Goal: Register for event/course

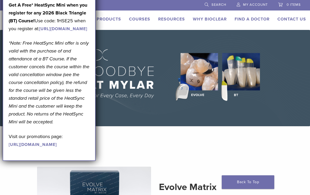
click at [193, 4] on li at bounding box center [130, 5] width 131 height 10
click at [256, 8] on link "My Account" at bounding box center [251, 4] width 31 height 8
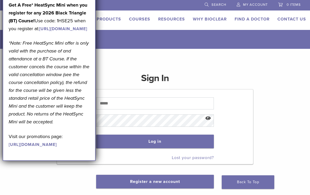
click at [146, 17] on link "Courses" at bounding box center [139, 19] width 21 height 5
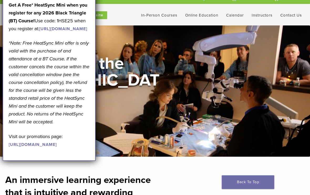
scroll to position [14, 0]
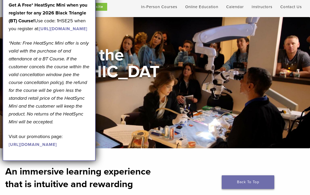
click at [258, 189] on link "Back To Top" at bounding box center [247, 182] width 52 height 14
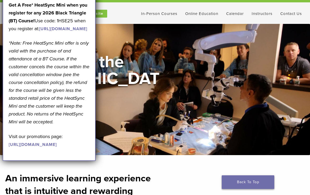
scroll to position [9, 0]
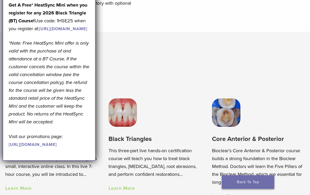
scroll to position [248, 0]
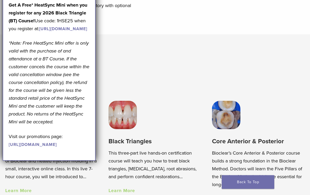
click at [43, 147] on link "https://pages.bioclearmatrix.com/Bioclear-Product-Promotion-Page" at bounding box center [33, 144] width 48 height 5
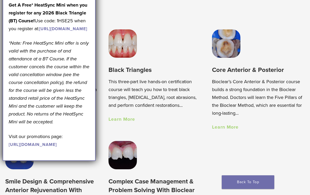
scroll to position [320, 0]
click at [125, 47] on img at bounding box center [122, 44] width 28 height 28
click at [123, 78] on p "This three-part live hands-on certification course will teach you how to treat …" at bounding box center [154, 93] width 93 height 31
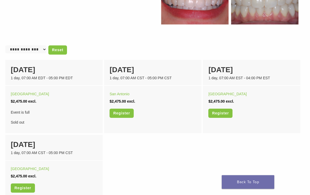
scroll to position [298, 0]
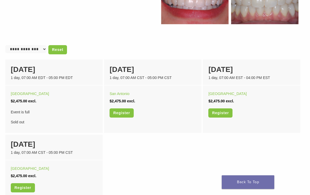
click at [21, 49] on select "**********" at bounding box center [25, 49] width 41 height 8
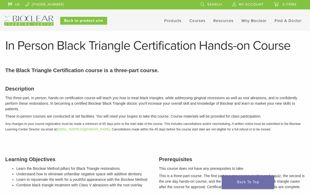
scroll to position [0, 0]
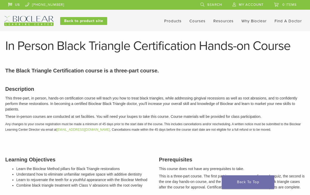
click at [199, 22] on link "Courses" at bounding box center [197, 21] width 16 height 5
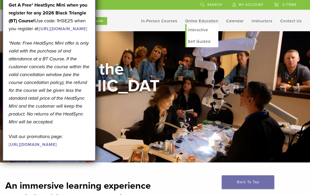
click at [203, 31] on link "Interactive" at bounding box center [202, 30] width 32 height 12
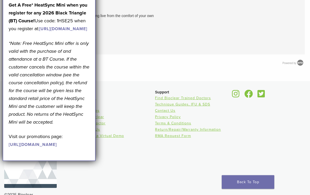
scroll to position [113, 0]
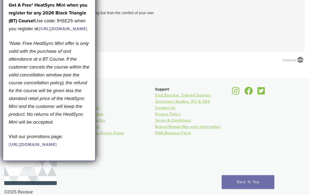
click at [55, 147] on link "[URL][DOMAIN_NAME]" at bounding box center [33, 144] width 48 height 5
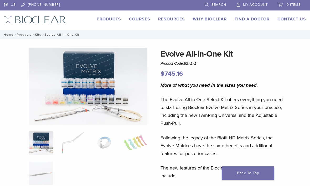
click at [140, 19] on link "Courses" at bounding box center [139, 19] width 21 height 5
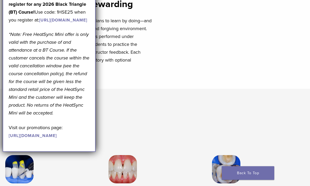
scroll to position [194, 0]
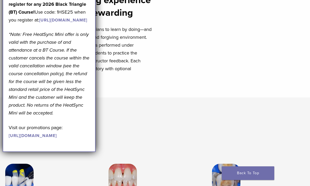
scroll to position [184, 0]
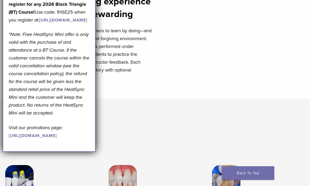
click at [21, 186] on img at bounding box center [19, 180] width 28 height 28
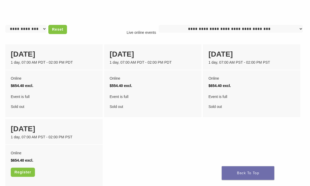
scroll to position [415, 0]
click at [253, 180] on link "Back To Top" at bounding box center [247, 174] width 52 height 14
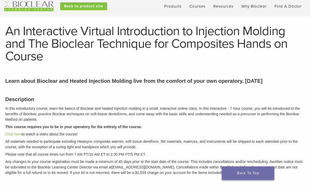
scroll to position [17, 0]
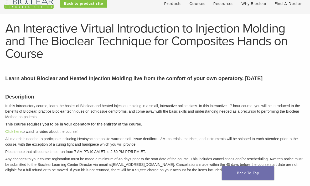
click at [17, 133] on link "Click here" at bounding box center [13, 132] width 16 height 4
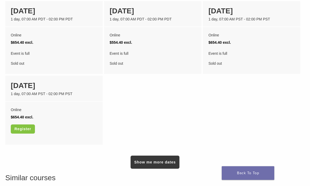
scroll to position [460, 0]
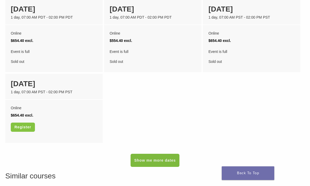
click at [162, 159] on link "Show me more dates" at bounding box center [154, 160] width 49 height 13
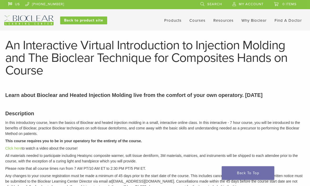
scroll to position [0, 0]
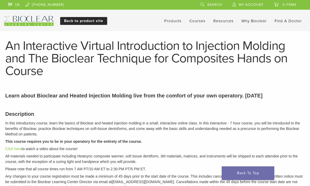
click at [97, 18] on link "Back to product site" at bounding box center [83, 21] width 47 height 8
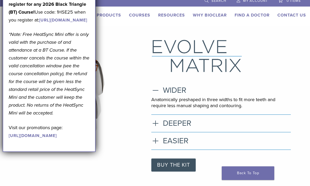
scroll to position [16, 0]
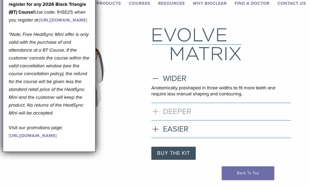
click at [158, 113] on h3 "DEEPER" at bounding box center [220, 111] width 139 height 9
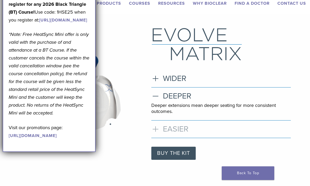
click at [157, 127] on h3 "EASIER" at bounding box center [220, 129] width 139 height 9
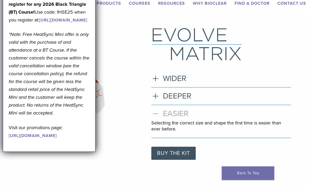
scroll to position [0, 0]
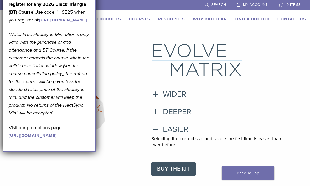
click at [212, 18] on link "Why Bioclear" at bounding box center [210, 19] width 34 height 5
click at [297, 143] on div ".st0{fill:none;stroke:#0075BC;stroke-width:4;stroke-miterlimit:10;} .st1{fill:#…" at bounding box center [155, 109] width 310 height 133
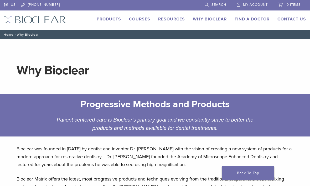
click at [302, 126] on div "Progressive Methods and Products Patient centered care is Bioclear's primary go…" at bounding box center [155, 115] width 310 height 43
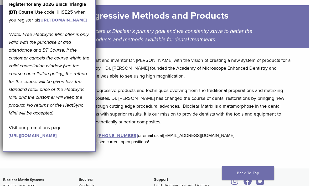
scroll to position [88, 1]
click at [53, 139] on link "[URL][DOMAIN_NAME]" at bounding box center [33, 135] width 48 height 5
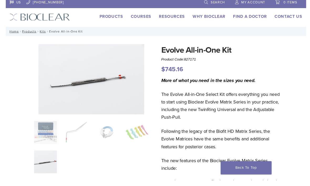
scroll to position [17, 0]
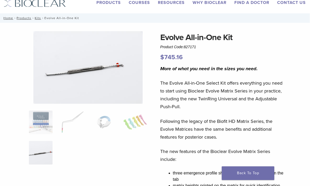
click at [68, 81] on img at bounding box center [87, 67] width 109 height 73
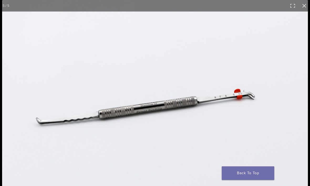
click at [302, 7] on button "Close (Esc)" at bounding box center [304, 6] width 12 height 12
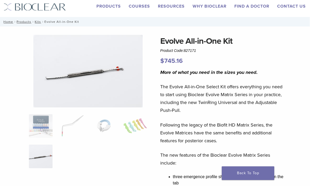
scroll to position [0, 0]
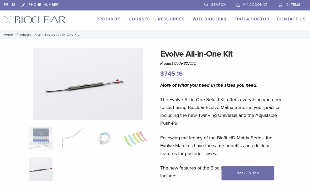
click at [110, 17] on link "Products" at bounding box center [109, 19] width 24 height 5
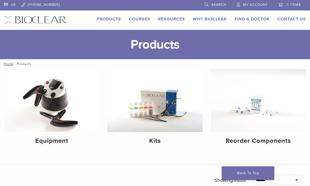
click at [141, 19] on link "Courses" at bounding box center [139, 19] width 21 height 5
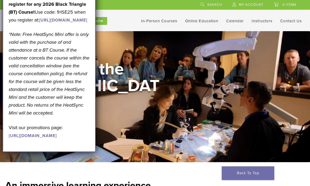
click at [51, 23] on link "[URL][DOMAIN_NAME]" at bounding box center [63, 20] width 48 height 5
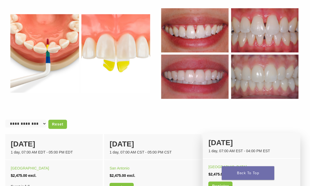
scroll to position [224, 0]
click at [281, 154] on div "1 day, 07:00 AM EST - 04:00 PM EST" at bounding box center [251, 151] width 86 height 6
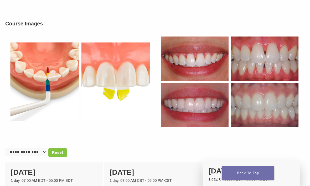
scroll to position [192, 0]
